Goal: Transaction & Acquisition: Purchase product/service

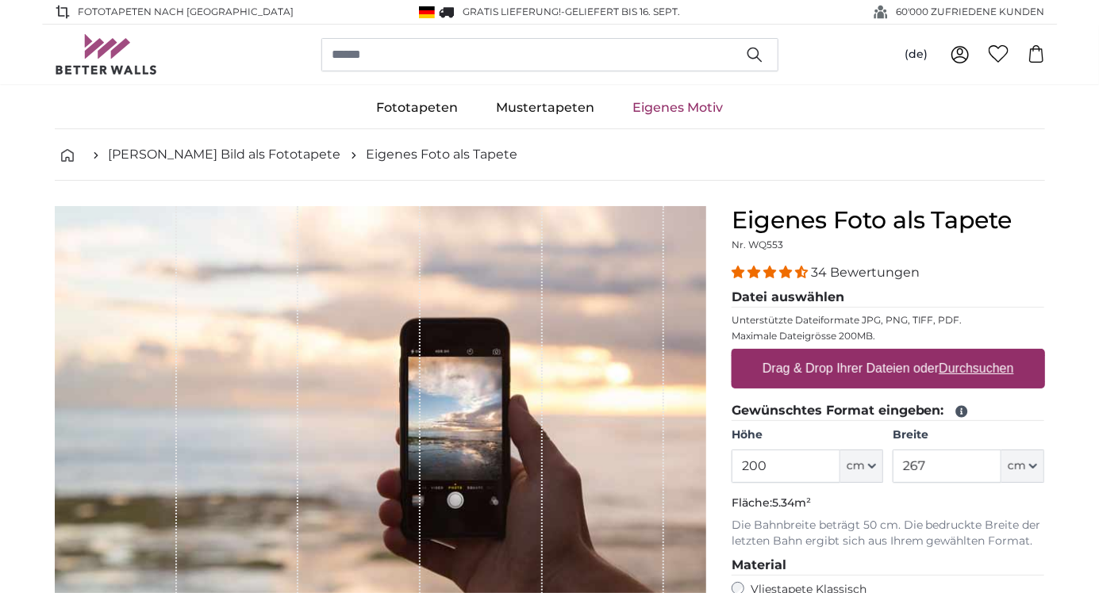
click at [670, 109] on link "Eigenes Motiv" at bounding box center [677, 107] width 129 height 41
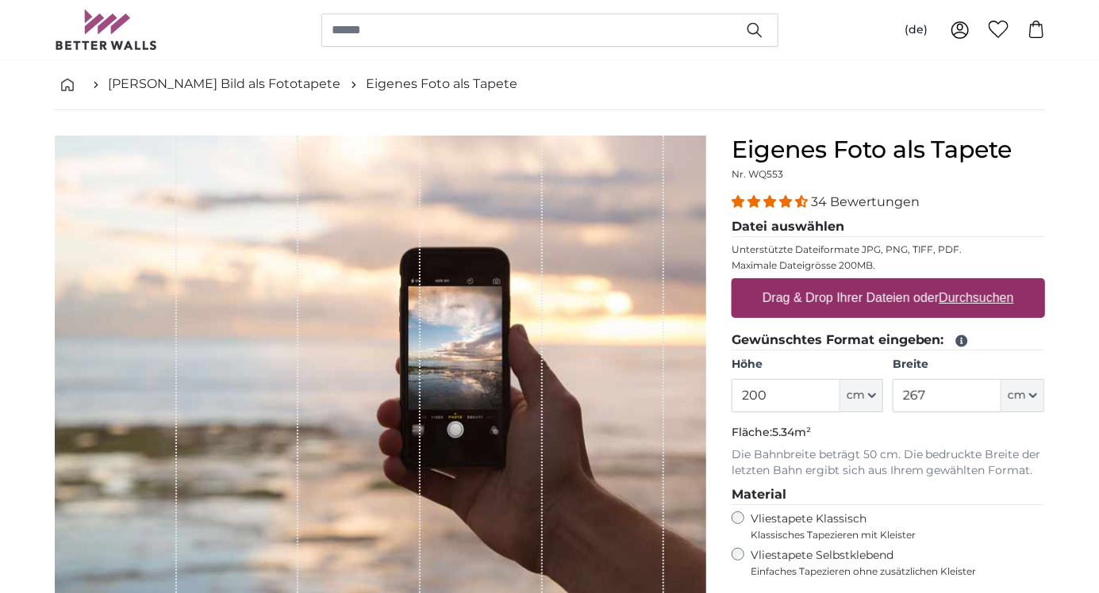
scroll to position [69, 0]
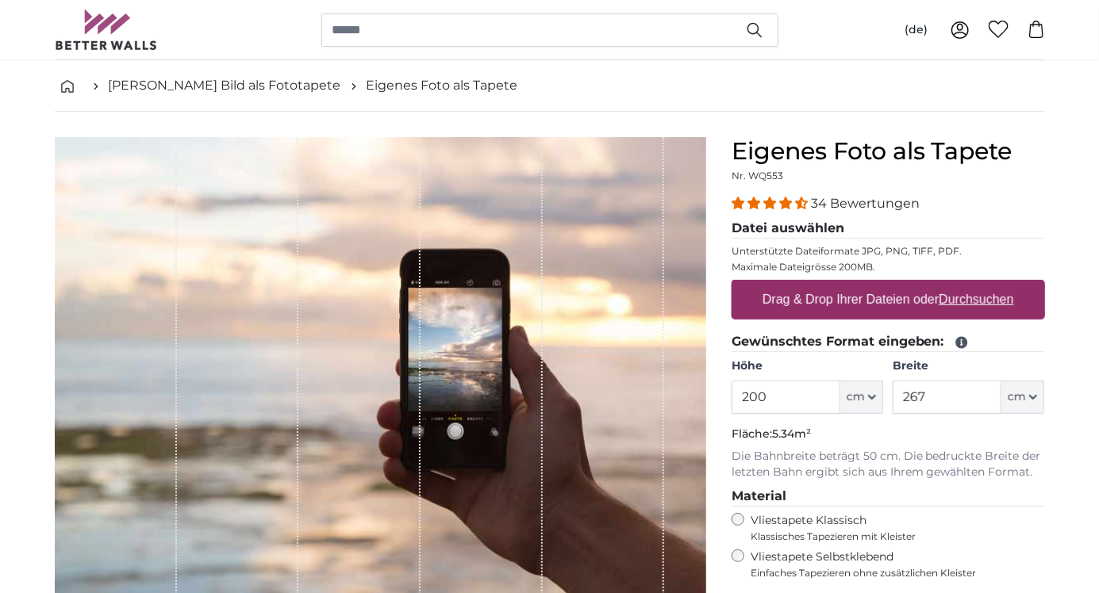
click at [905, 300] on label "Drag & Drop Ihrer Dateien oder Durchsuchen" at bounding box center [888, 300] width 264 height 32
click at [905, 285] on input "Drag & Drop Ihrer Dateien oder Durchsuchen" at bounding box center [888, 282] width 313 height 5
type input "**********"
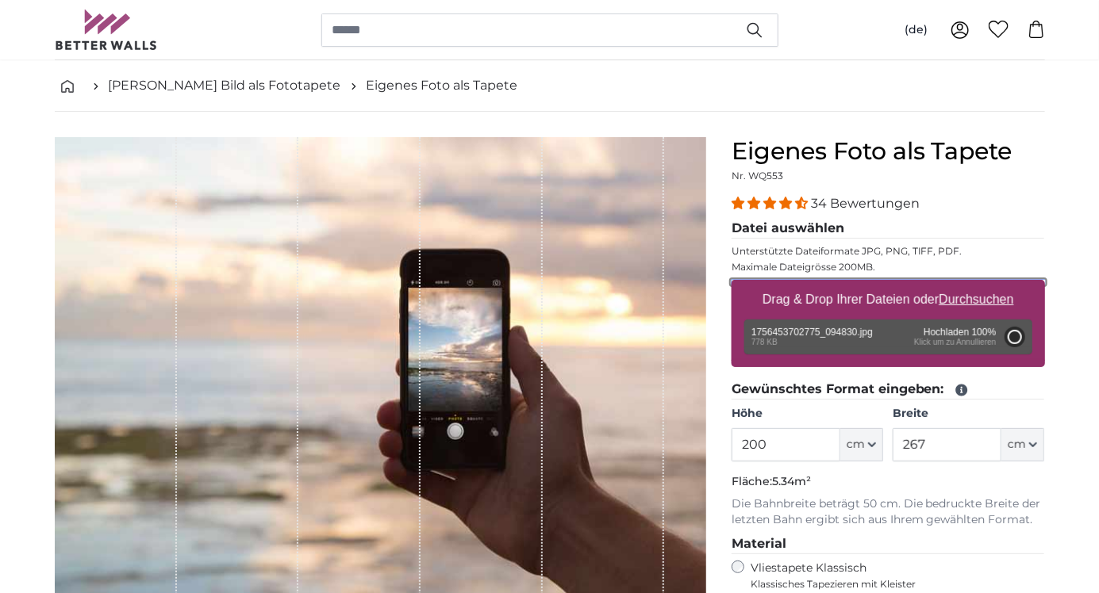
type input "71"
type input "157.6"
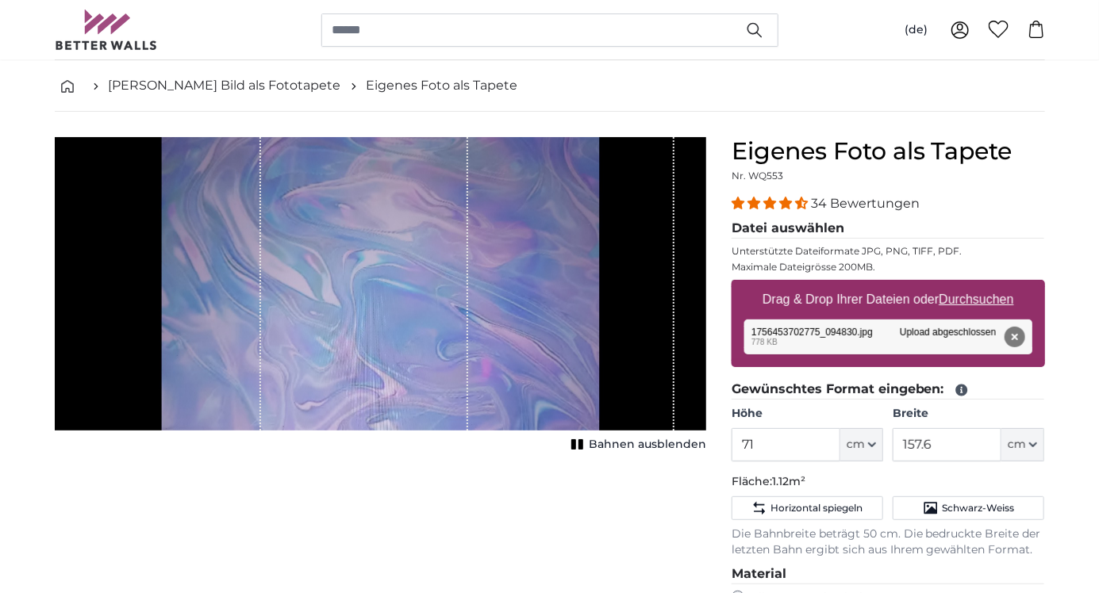
click at [643, 444] on span "Bahnen ausblenden" at bounding box center [647, 445] width 117 height 16
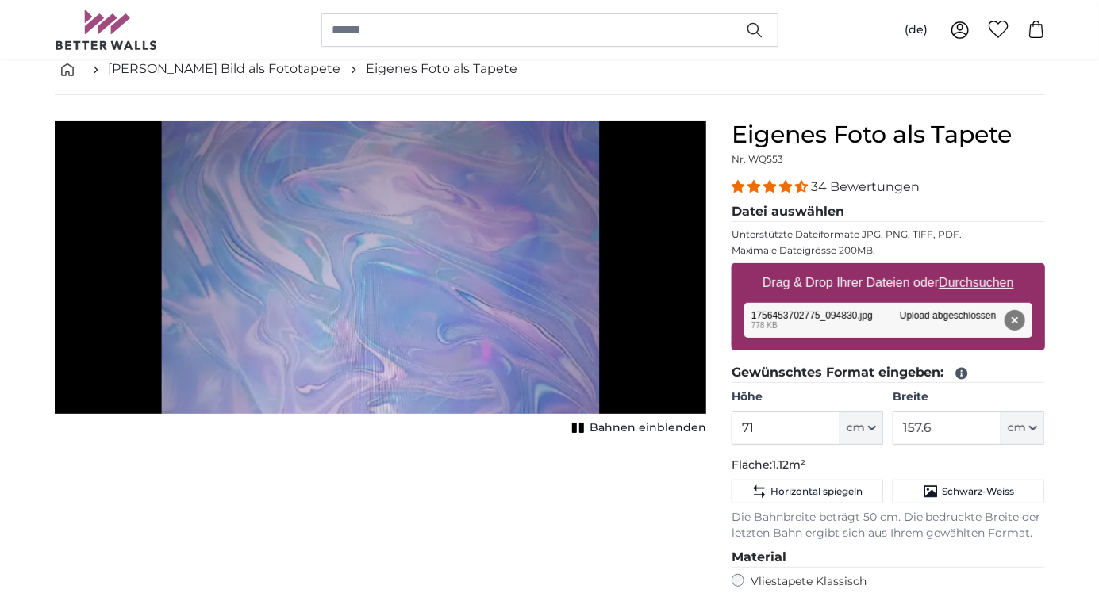
scroll to position [83, 0]
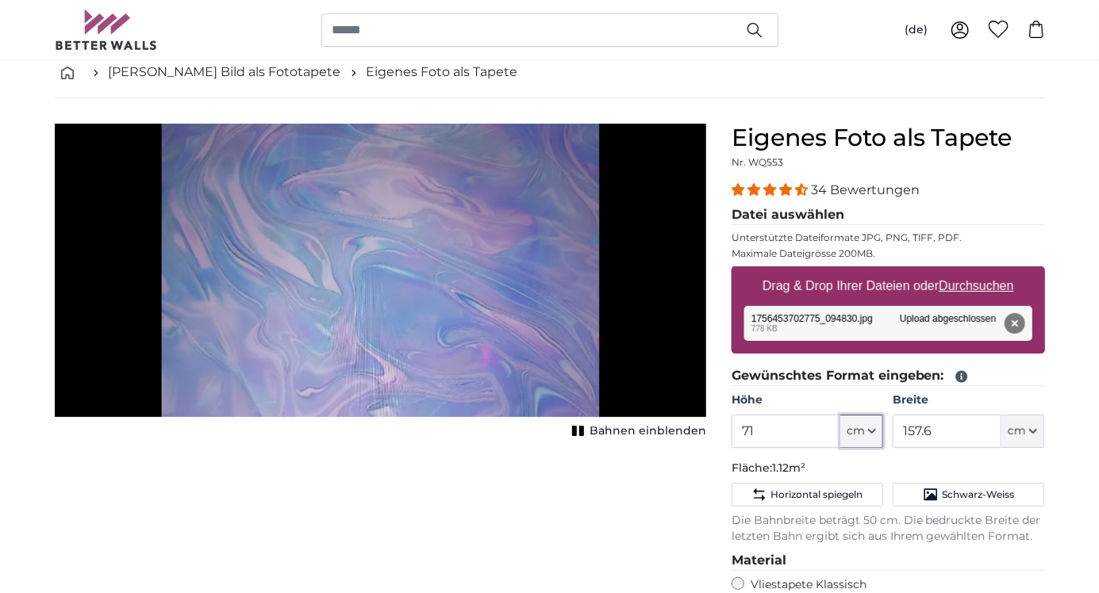
click at [866, 436] on button "cm" at bounding box center [861, 431] width 43 height 33
click at [881, 474] on link "Centimeter (cm)" at bounding box center [863, 473] width 140 height 29
click at [755, 436] on input "71" at bounding box center [786, 431] width 109 height 33
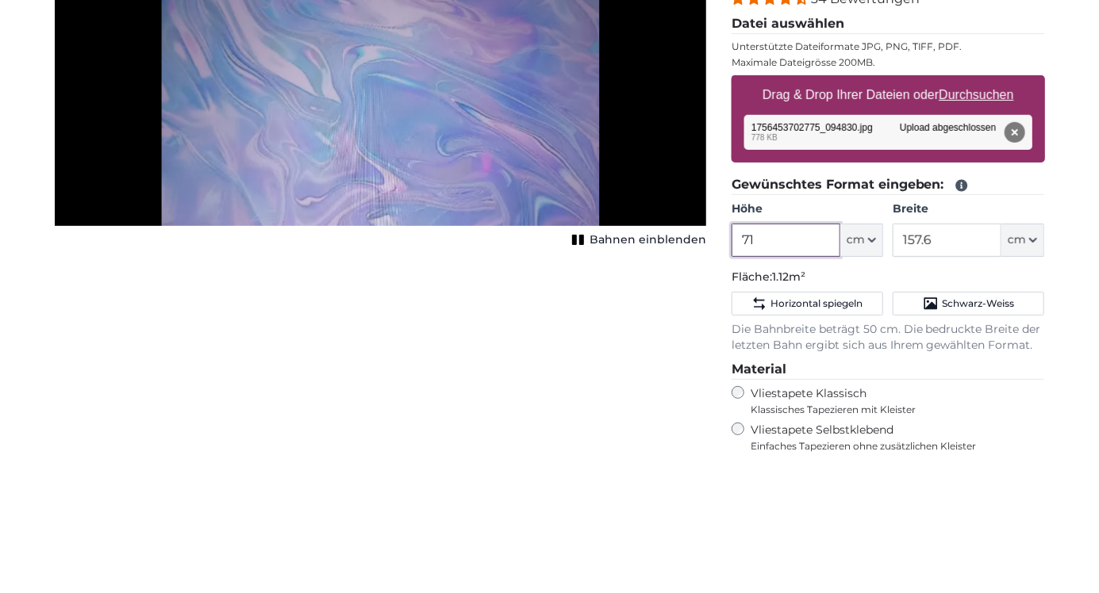
scroll to position [133, 0]
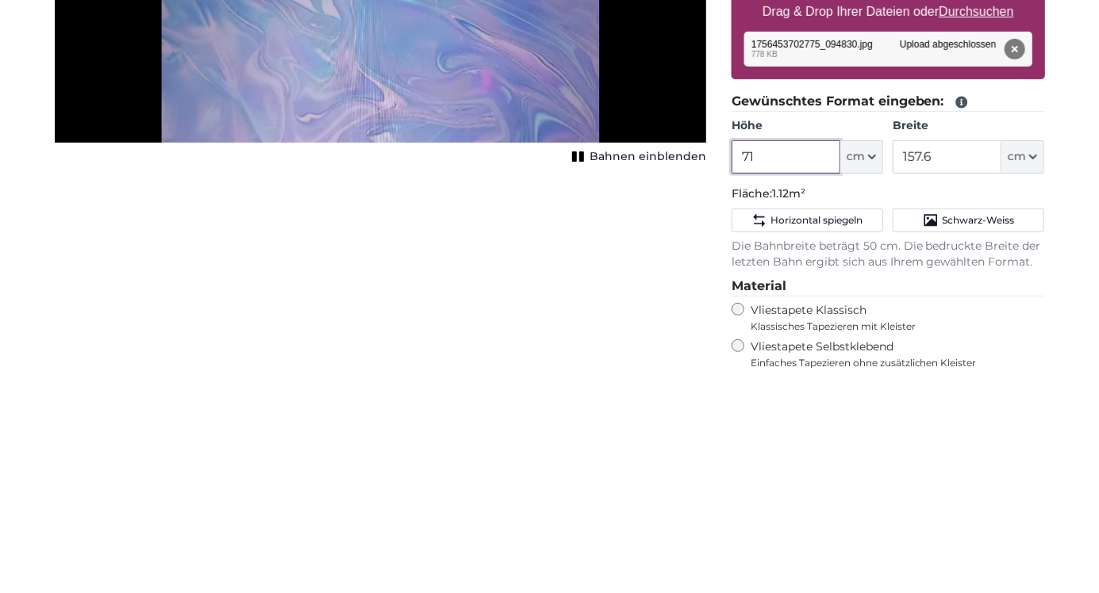
type input "7"
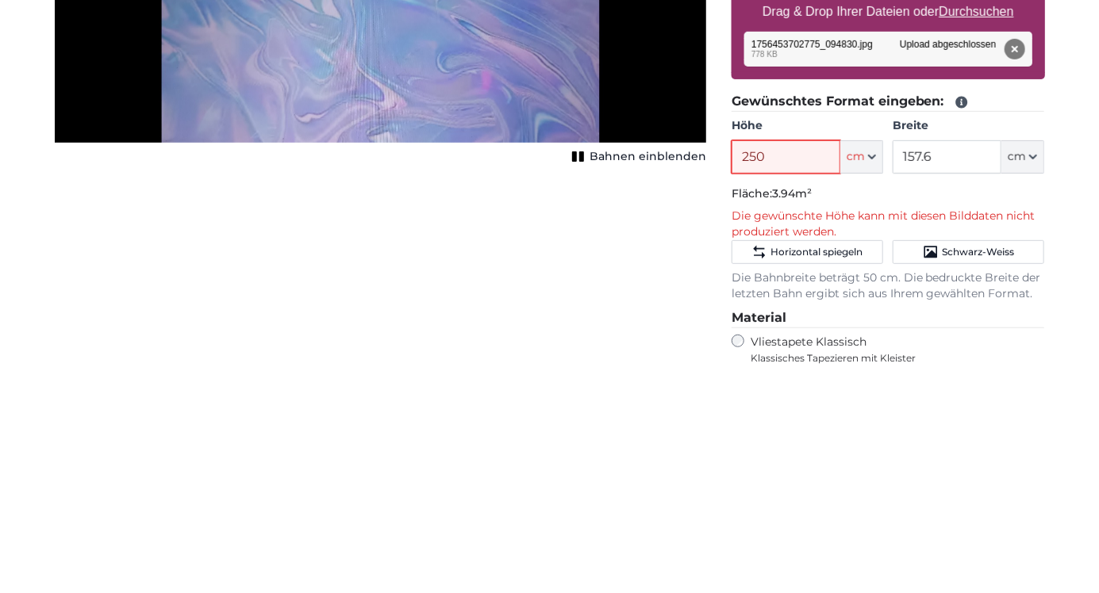
type input "250"
click at [962, 384] on input "157.6" at bounding box center [947, 380] width 109 height 33
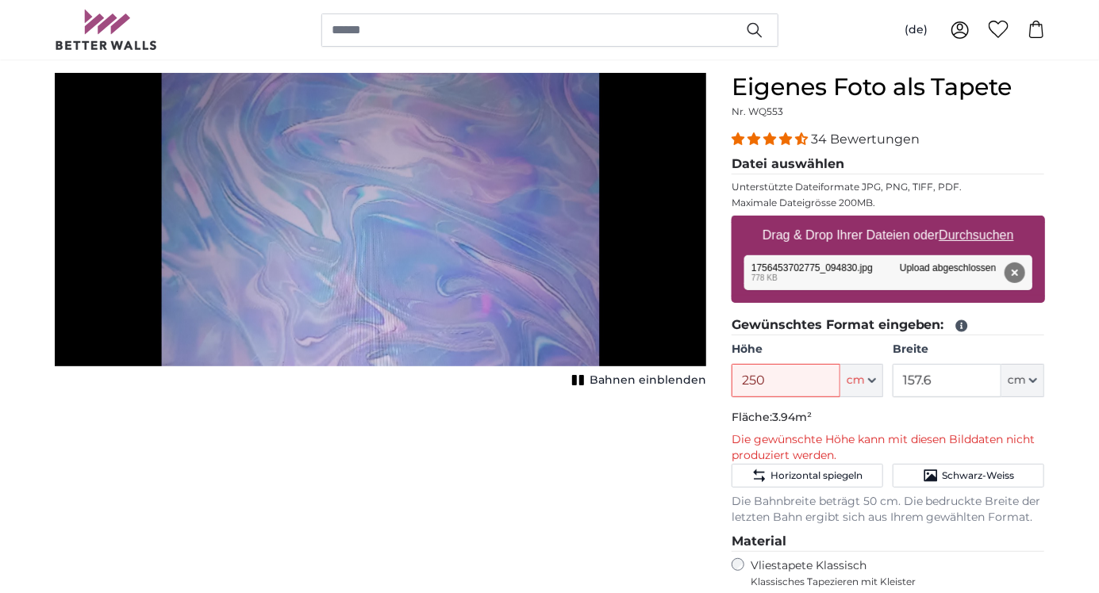
click at [824, 163] on legend "Datei auswählen" at bounding box center [888, 165] width 313 height 20
click at [1010, 276] on button "Entfernen" at bounding box center [1014, 273] width 21 height 21
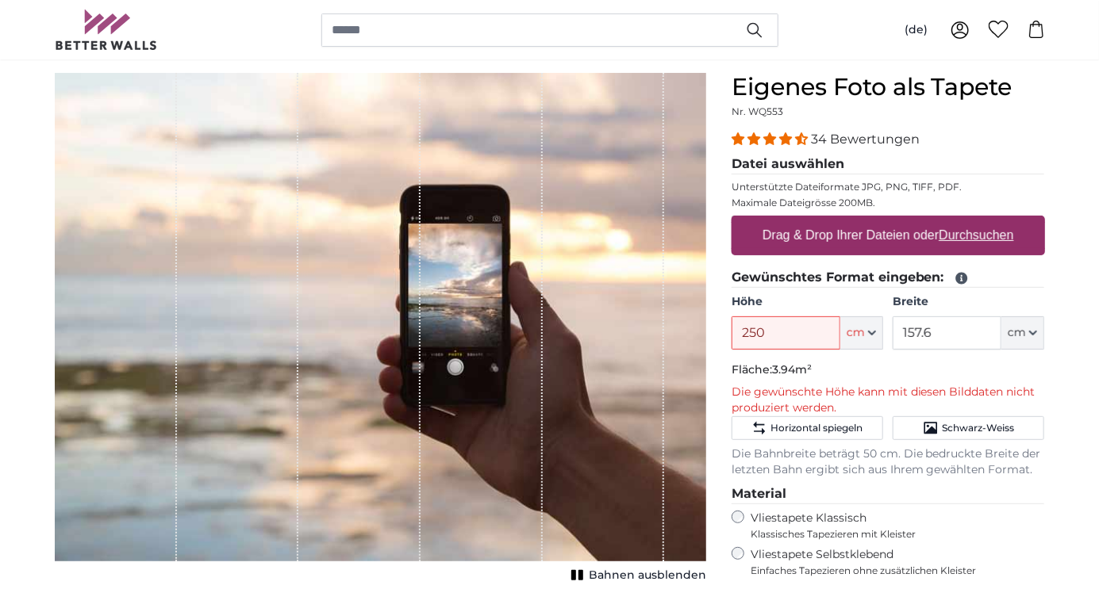
click at [979, 239] on u "Durchsuchen" at bounding box center [976, 235] width 75 height 13
click at [979, 221] on input "Drag & Drop Ihrer Dateien oder Durchsuchen" at bounding box center [888, 218] width 313 height 5
type input "**********"
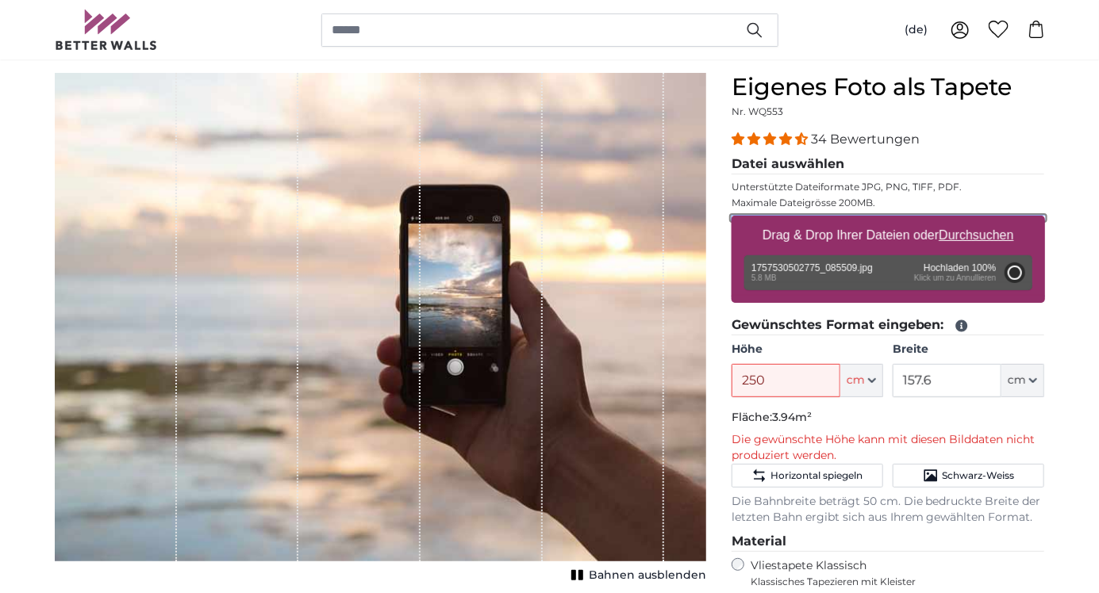
type input "200"
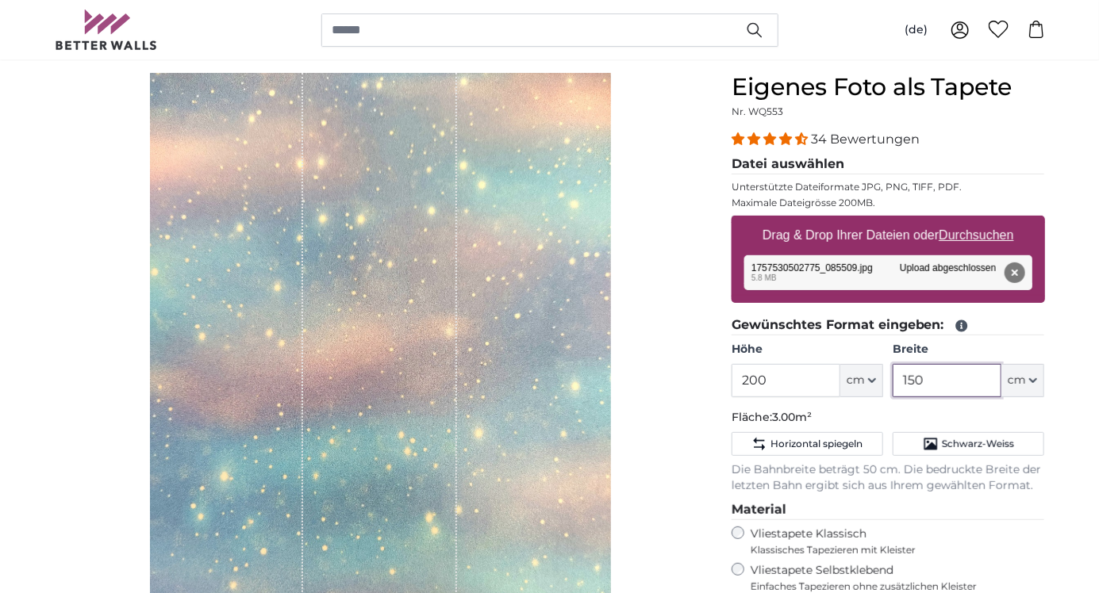
click at [963, 377] on input "150" at bounding box center [947, 380] width 109 height 33
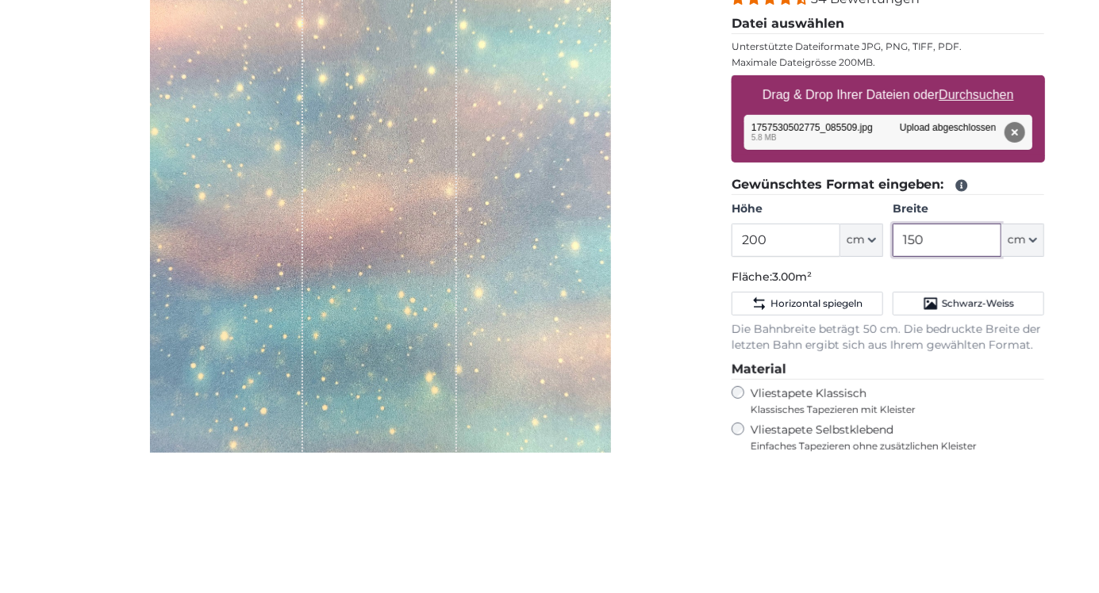
scroll to position [133, 0]
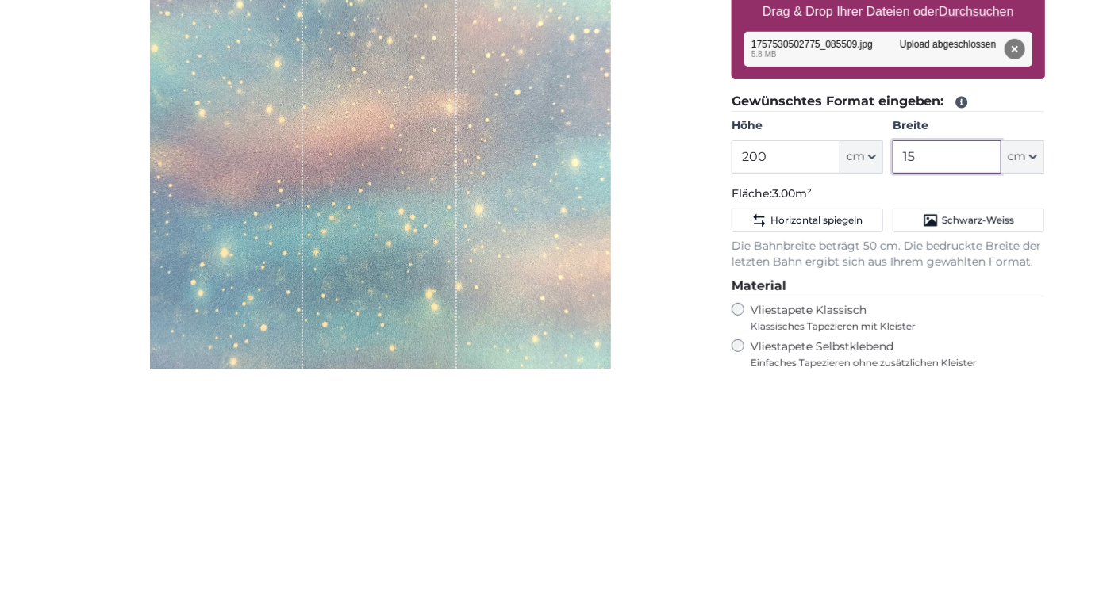
type input "1"
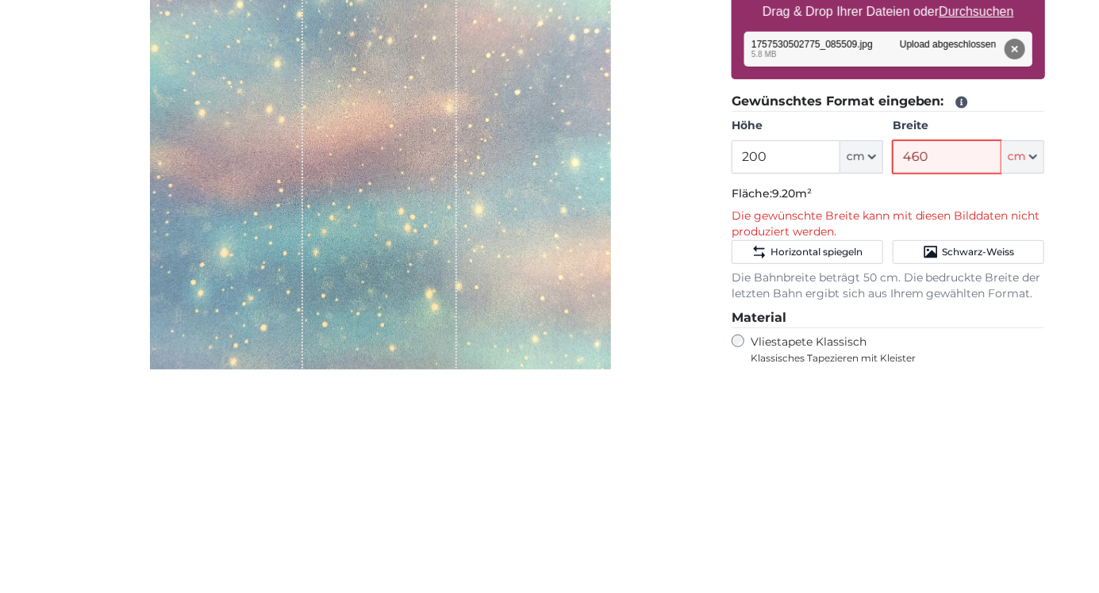
type input "460"
click at [1053, 412] on div "Eigenes Foto als Tapete Nr. WQ553 34 Bewertungen Datei auswählen Unterstützte D…" at bounding box center [888, 485] width 339 height 824
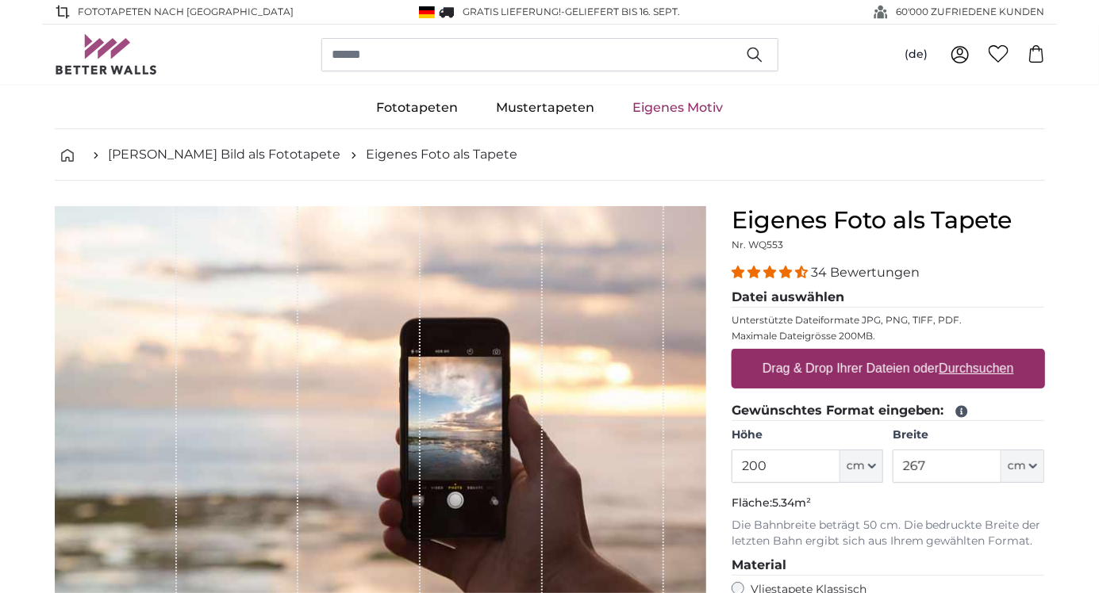
click at [977, 374] on u "Durchsuchen" at bounding box center [976, 368] width 75 height 13
click at [977, 354] on input "Drag & Drop Ihrer Dateien oder Durchsuchen" at bounding box center [888, 351] width 313 height 5
type input "**********"
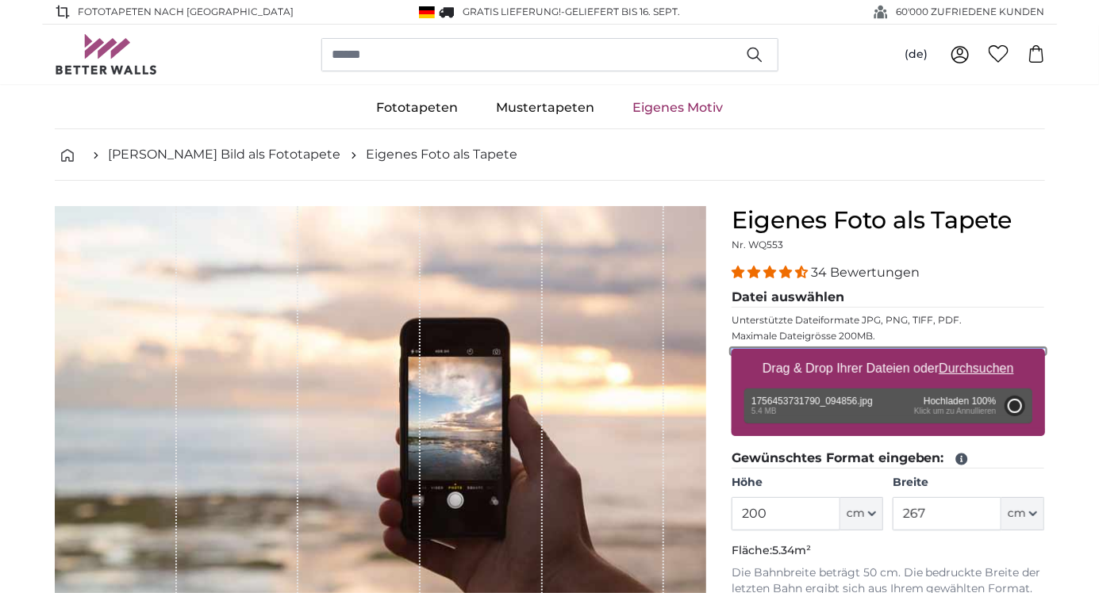
type input "266"
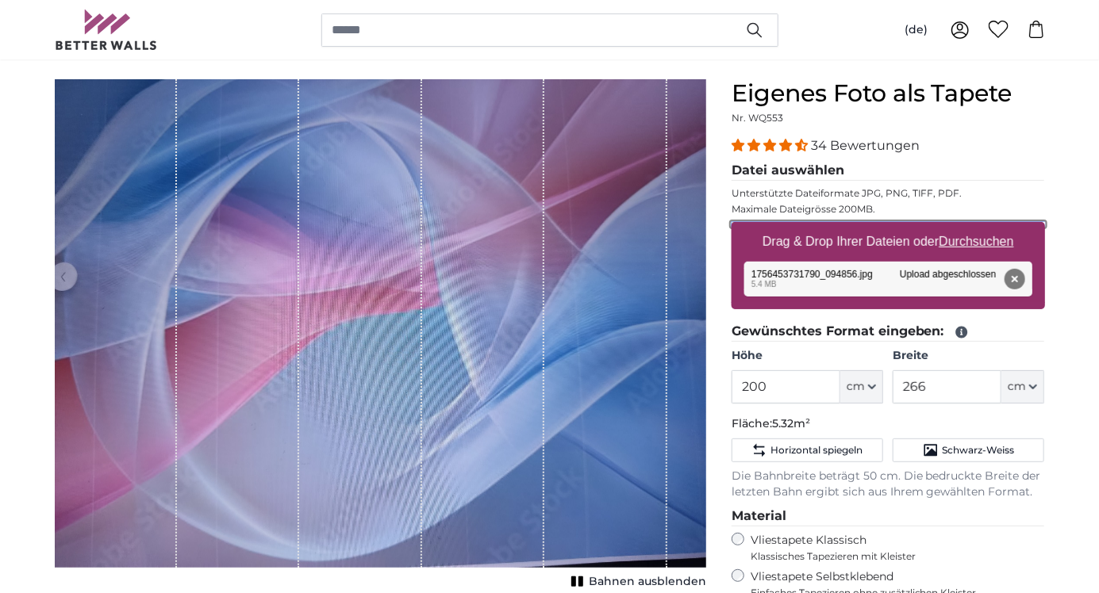
scroll to position [130, 0]
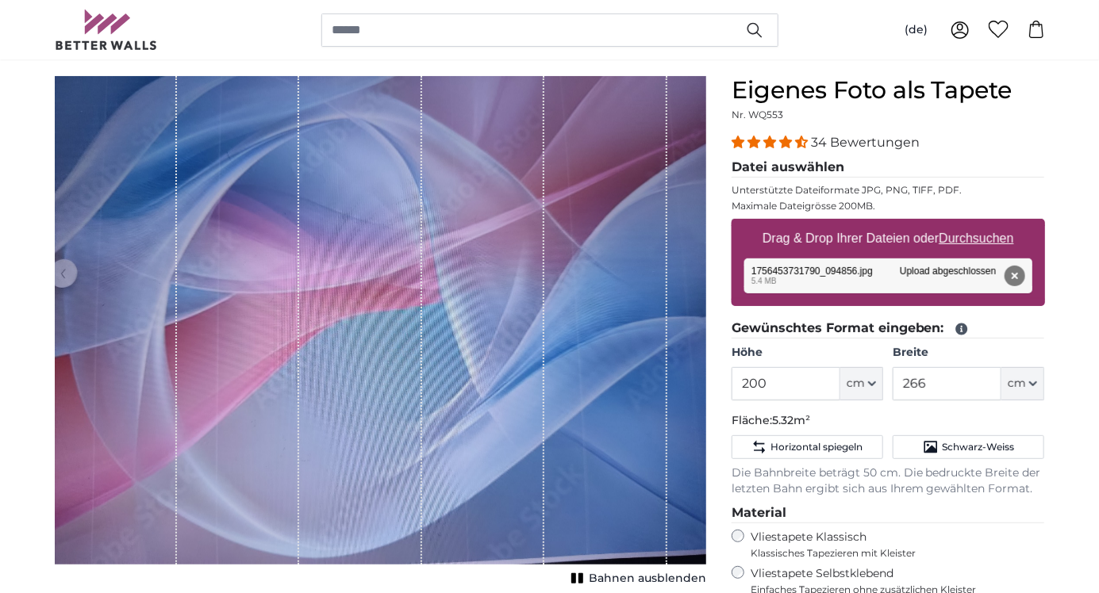
click at [637, 578] on span "Bahnen ausblenden" at bounding box center [647, 579] width 117 height 16
click at [793, 386] on input "200" at bounding box center [786, 383] width 109 height 33
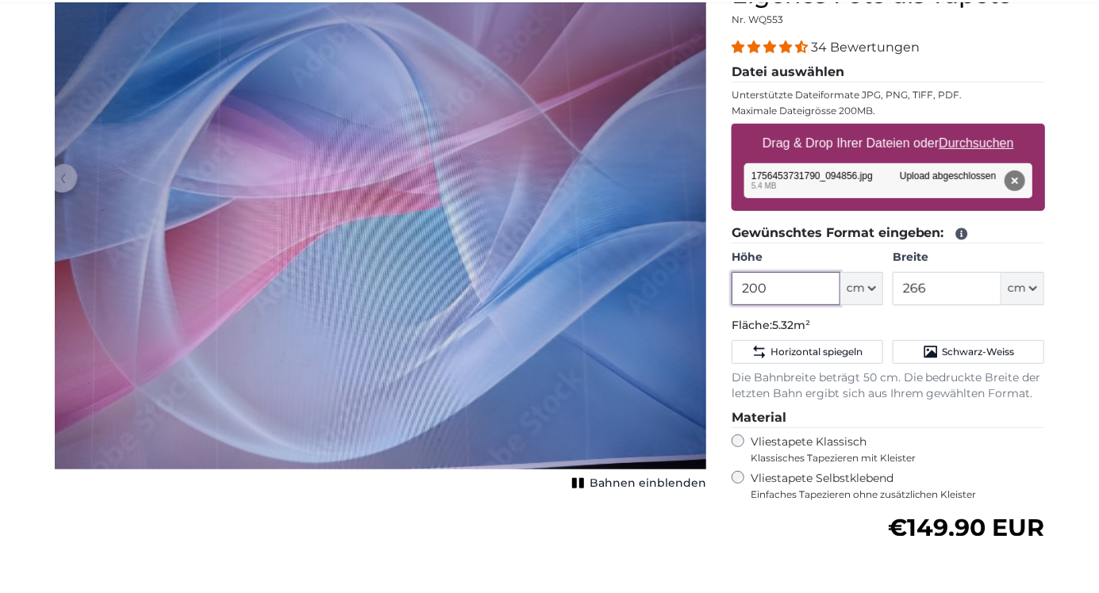
scroll to position [168, 0]
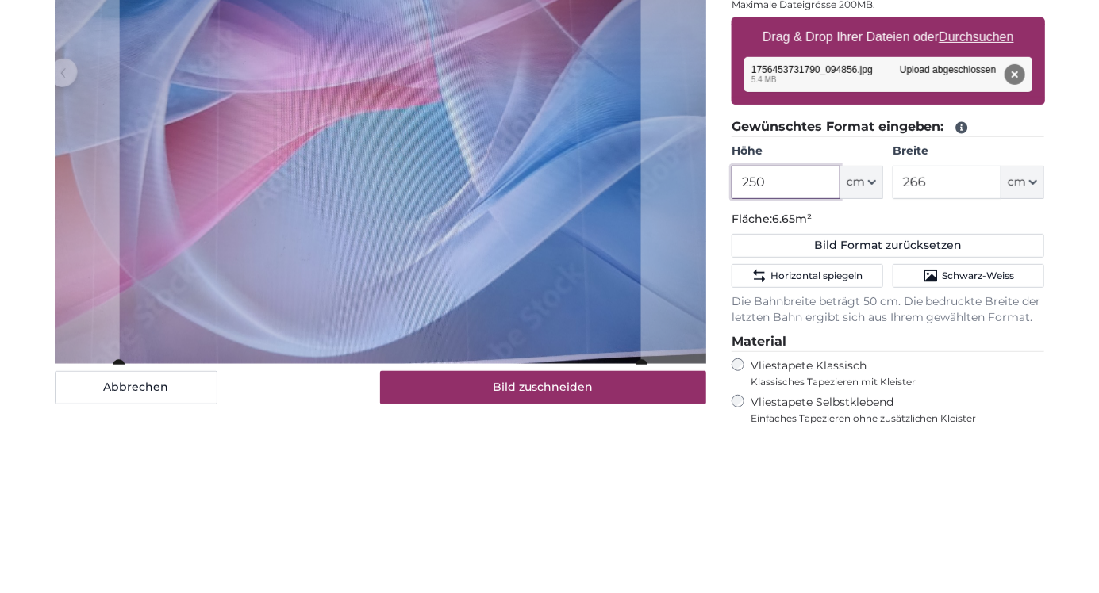
type input "250"
click at [958, 344] on input "266" at bounding box center [947, 345] width 109 height 33
type input "2"
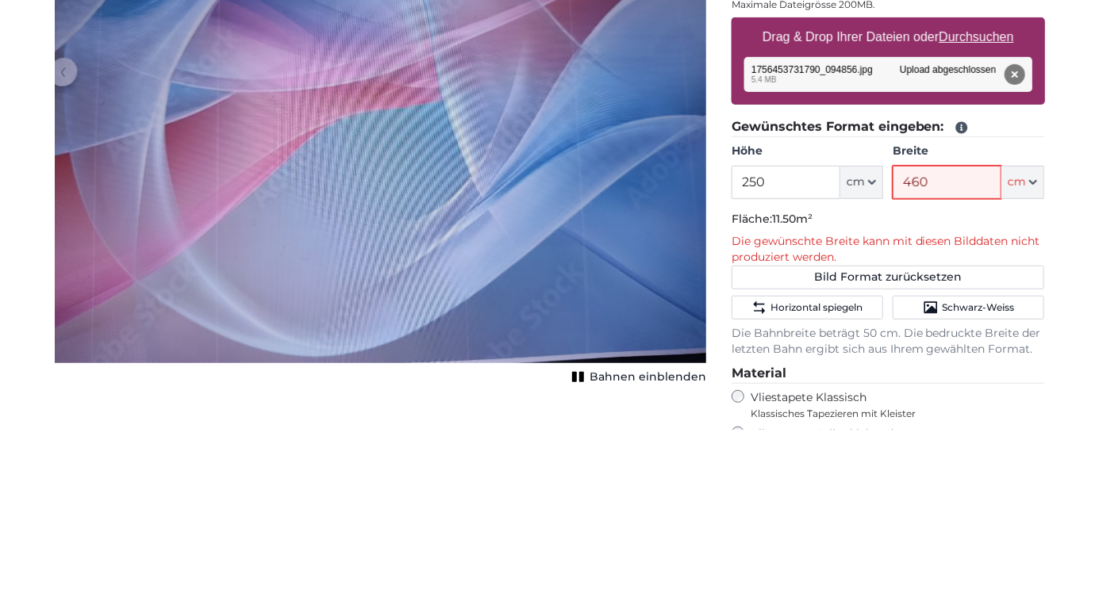
type input "460"
click at [1056, 387] on div "Eigenes Foto als Tapete Nr. WQ553 34 Bewertungen Datei auswählen Unterstützte D…" at bounding box center [888, 465] width 339 height 854
